Goal: Task Accomplishment & Management: Manage account settings

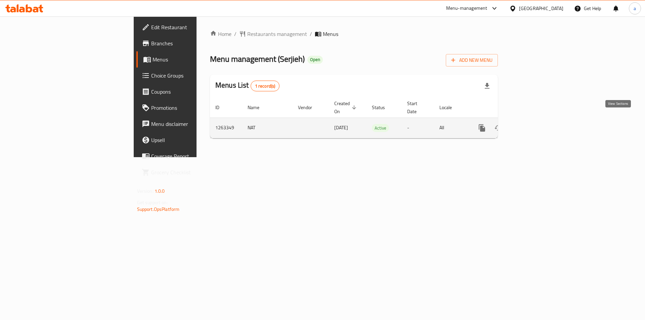
click at [535, 124] on icon "enhanced table" at bounding box center [531, 128] width 8 height 8
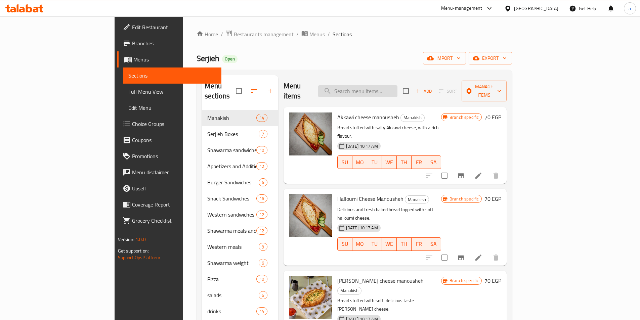
click at [385, 91] on input "search" at bounding box center [357, 91] width 79 height 12
paste input "Quarter kilo chicken shawarma"
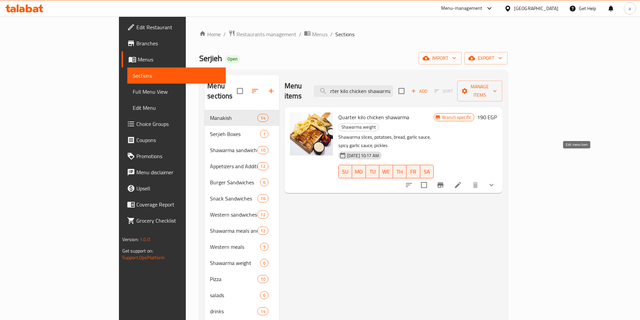
type input "Quarter kilo chicken shawarma"
click at [461, 182] on icon at bounding box center [458, 185] width 6 height 6
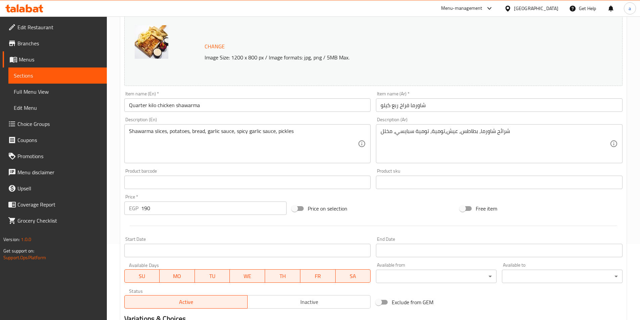
scroll to position [7, 0]
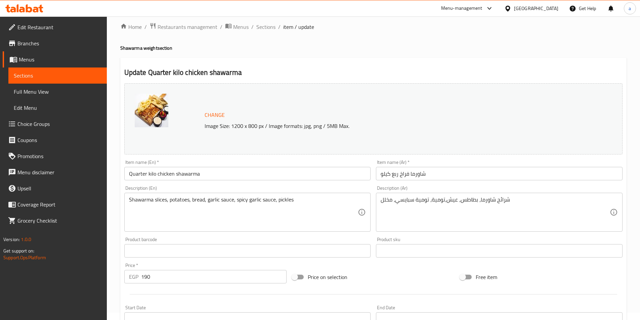
click at [61, 73] on span "Sections" at bounding box center [58, 76] width 88 height 8
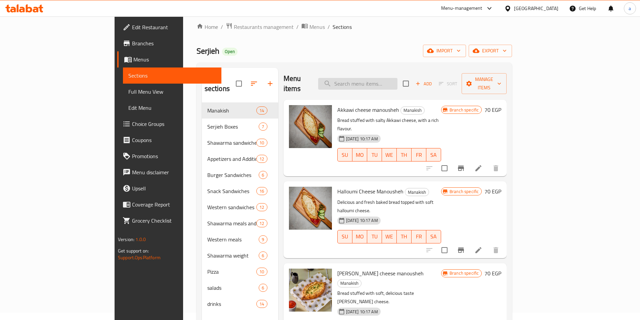
click at [398, 78] on input "search" at bounding box center [357, 84] width 79 height 12
paste input "Half a kilo of chicken shawarma"
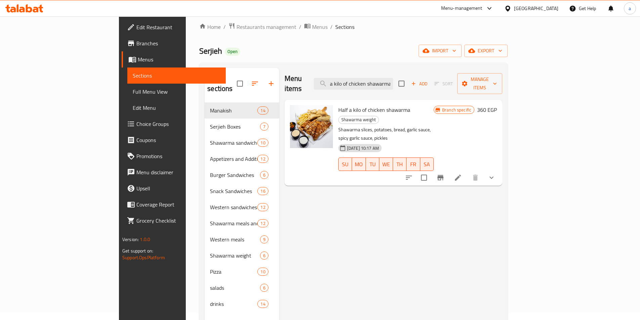
type input "Half a kilo of chicken shawarma"
click at [468, 172] on li at bounding box center [458, 178] width 19 height 12
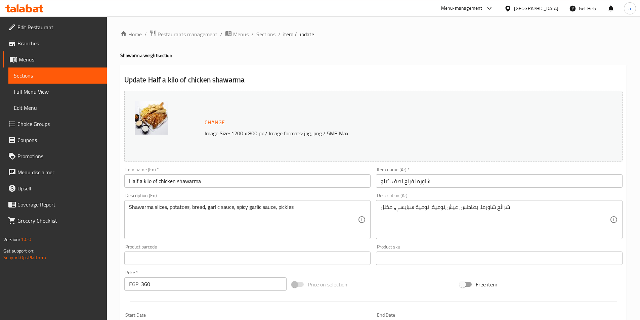
click at [184, 28] on div "Home / Restaurants management / Menus / Sections / item / update Shawarma weigh…" at bounding box center [373, 255] width 533 height 479
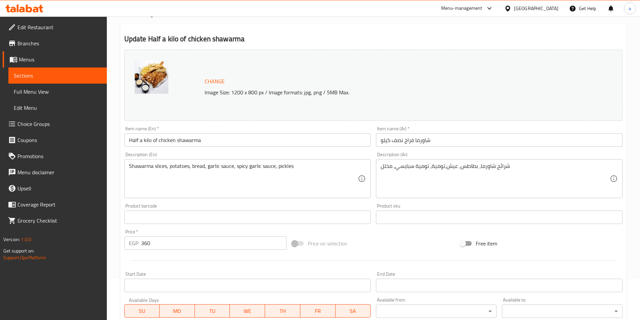
click at [187, 41] on h2 "Update Half a kilo of chicken shawarma" at bounding box center [373, 39] width 498 height 10
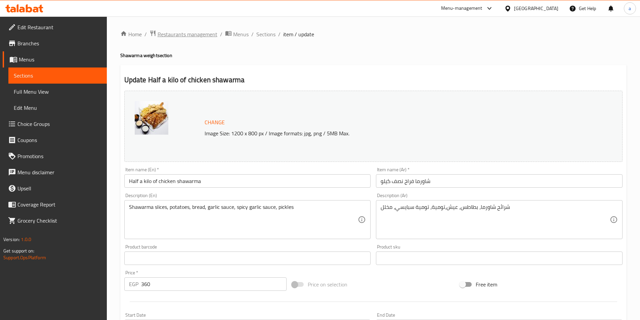
click at [176, 33] on span "Restaurants management" at bounding box center [188, 34] width 60 height 8
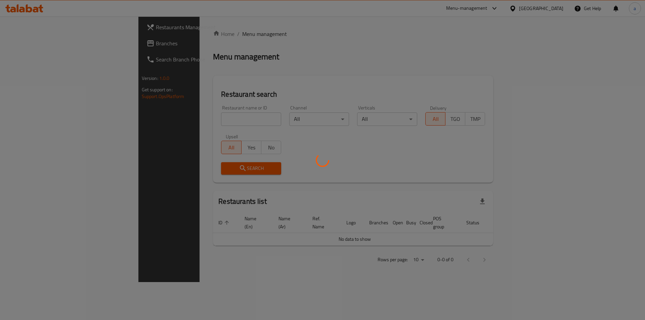
click at [52, 43] on div at bounding box center [322, 160] width 645 height 320
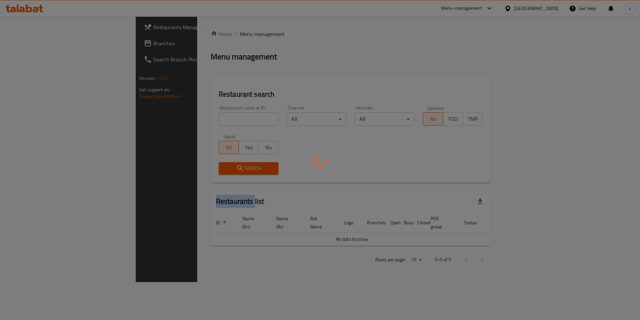
click at [52, 43] on div at bounding box center [320, 160] width 640 height 320
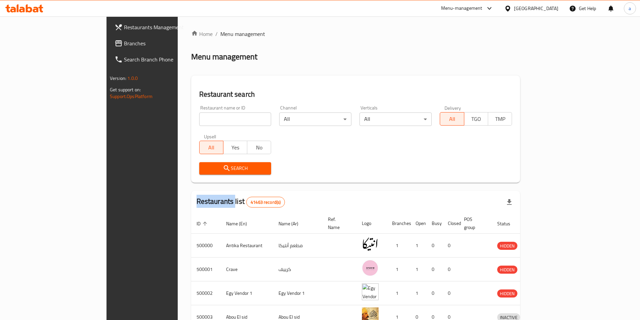
click at [124, 43] on span "Branches" at bounding box center [166, 43] width 84 height 8
